Goal: Browse casually

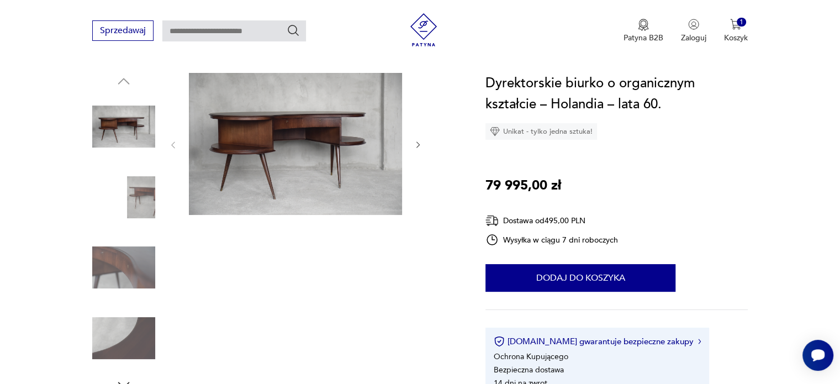
scroll to position [98, 0]
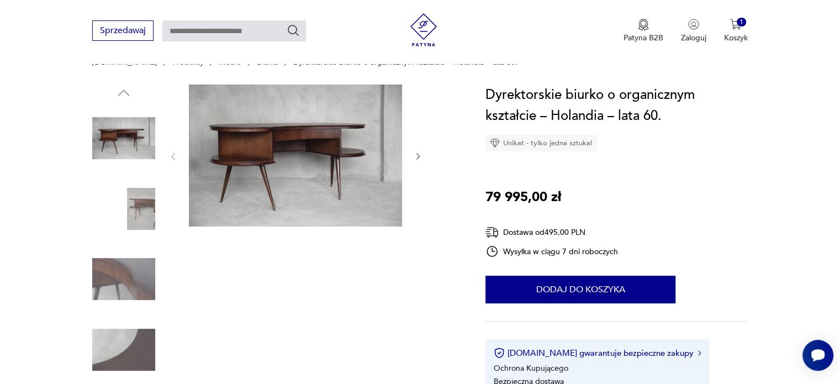
click at [417, 158] on icon "button" at bounding box center [418, 156] width 9 height 9
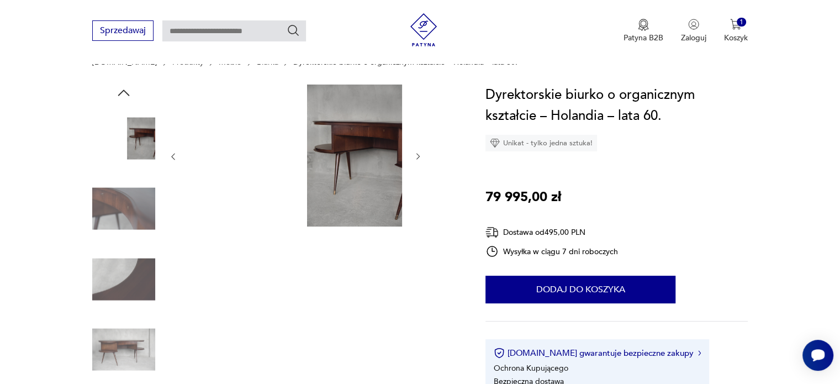
click at [417, 158] on icon "button" at bounding box center [418, 156] width 9 height 9
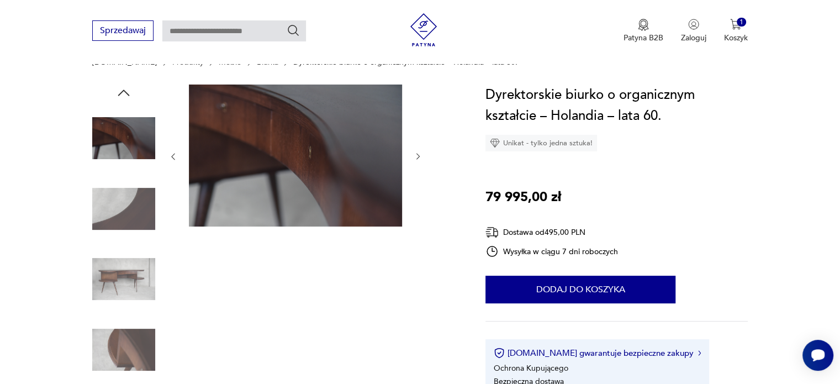
click at [417, 158] on icon "button" at bounding box center [418, 156] width 9 height 9
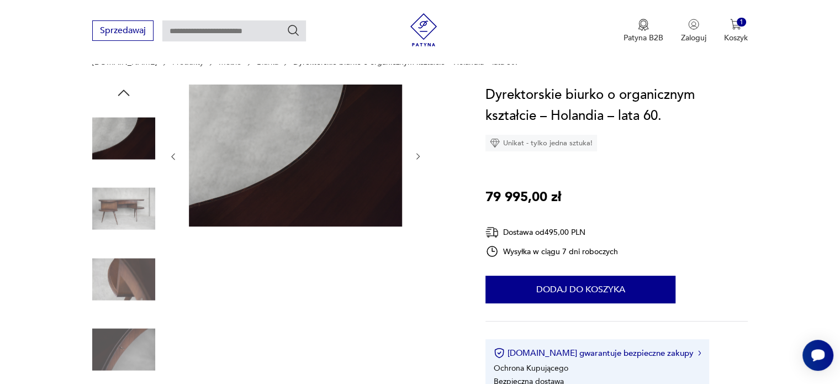
click at [417, 158] on icon "button" at bounding box center [418, 156] width 9 height 9
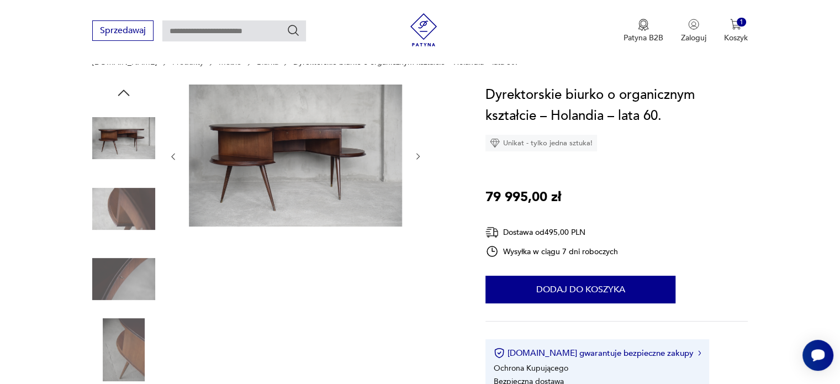
click at [417, 158] on icon "button" at bounding box center [418, 156] width 9 height 9
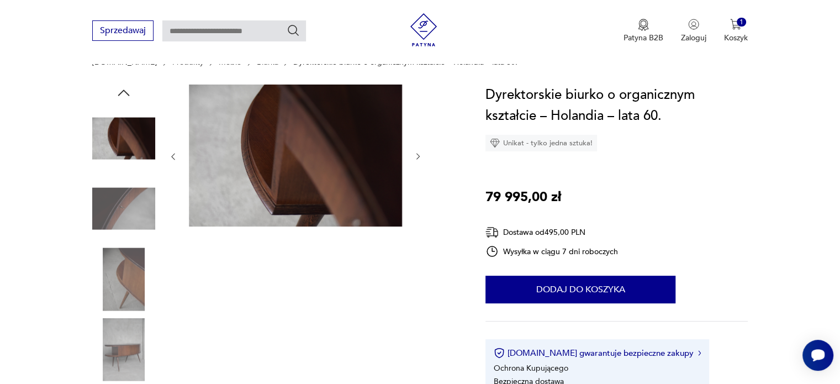
click at [417, 158] on icon "button" at bounding box center [418, 156] width 9 height 9
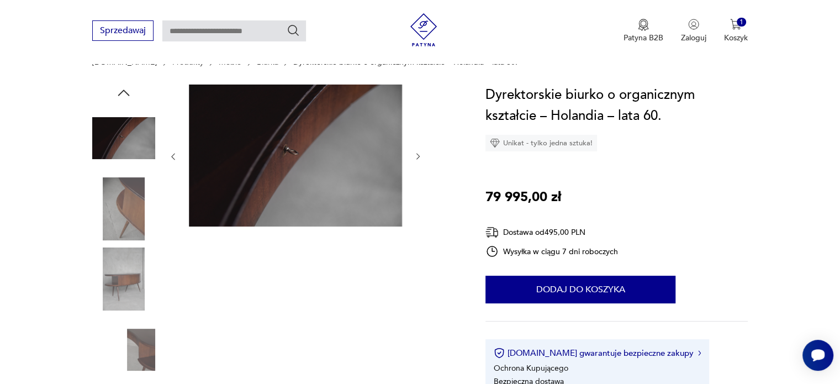
click at [417, 158] on icon "button" at bounding box center [418, 156] width 9 height 9
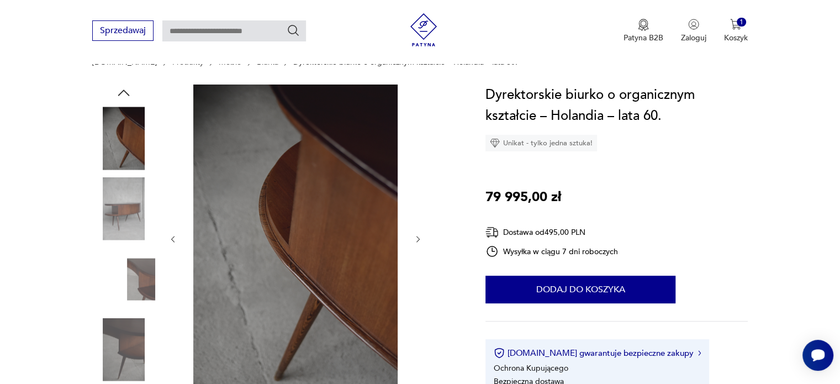
click at [417, 158] on div at bounding box center [296, 239] width 254 height 309
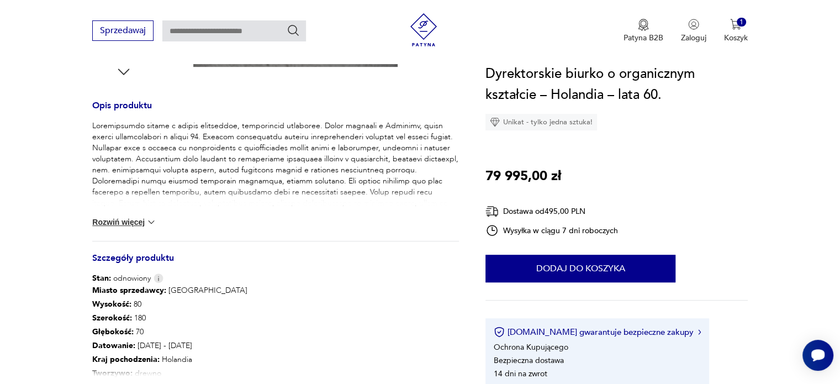
scroll to position [429, 0]
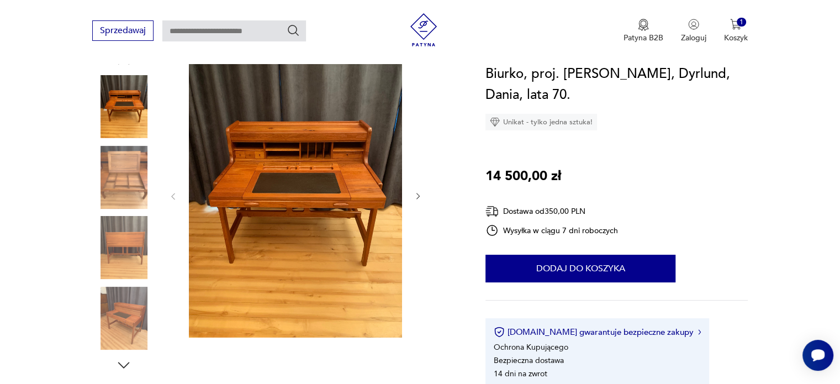
scroll to position [132, 0]
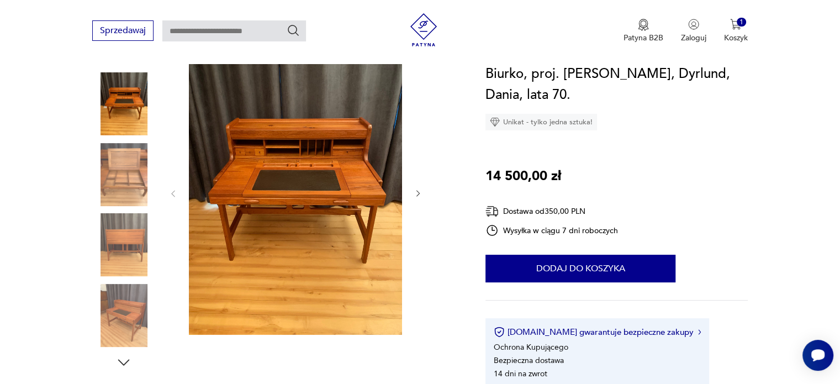
click at [419, 194] on icon "button" at bounding box center [418, 194] width 3 height 7
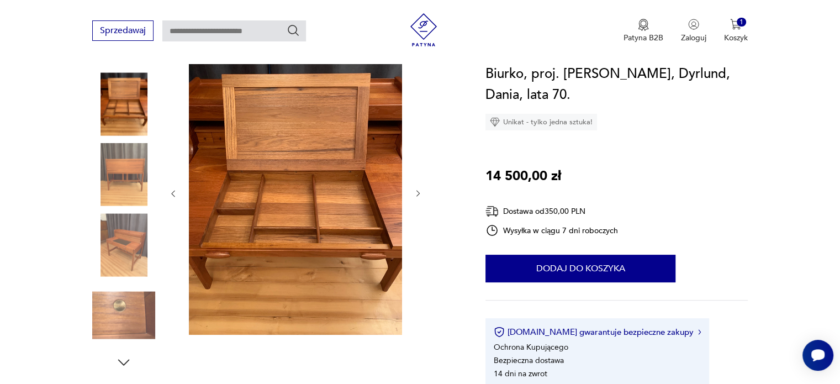
click at [419, 194] on icon "button" at bounding box center [418, 194] width 3 height 7
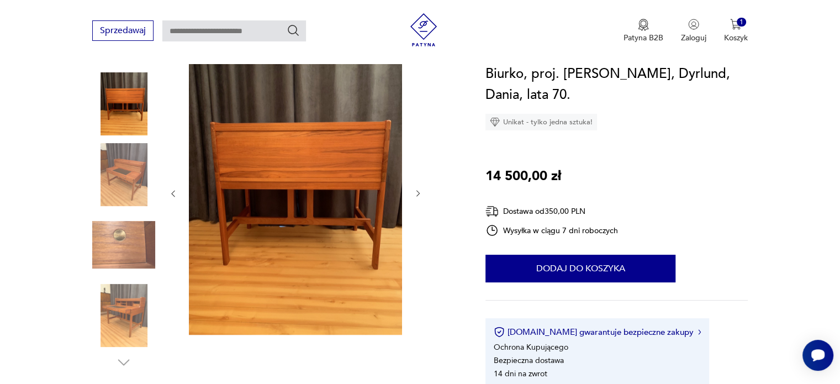
click at [419, 194] on icon "button" at bounding box center [418, 194] width 3 height 7
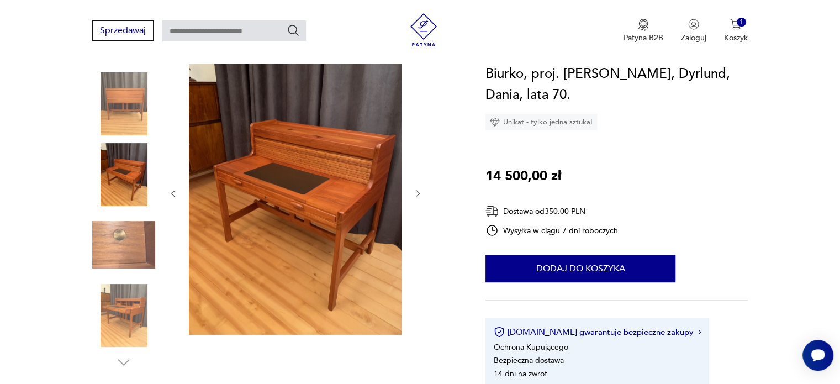
click at [419, 194] on icon "button" at bounding box center [418, 194] width 3 height 7
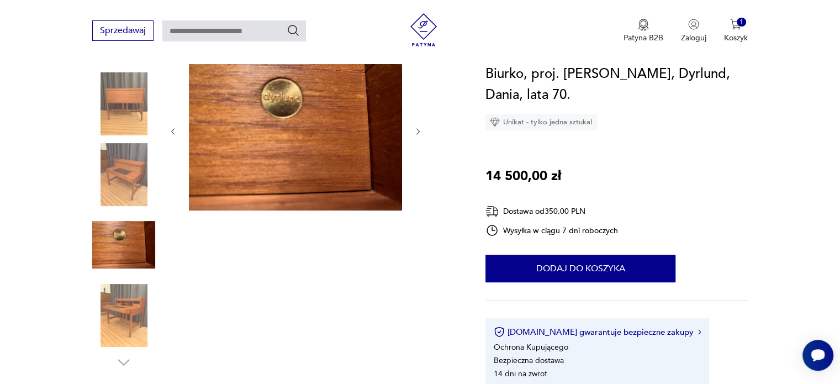
click at [419, 194] on div at bounding box center [296, 131] width 254 height 162
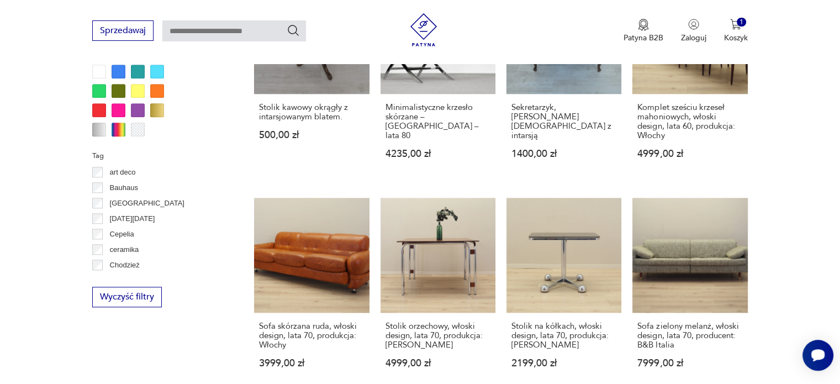
scroll to position [972, 0]
